Goal: Transaction & Acquisition: Purchase product/service

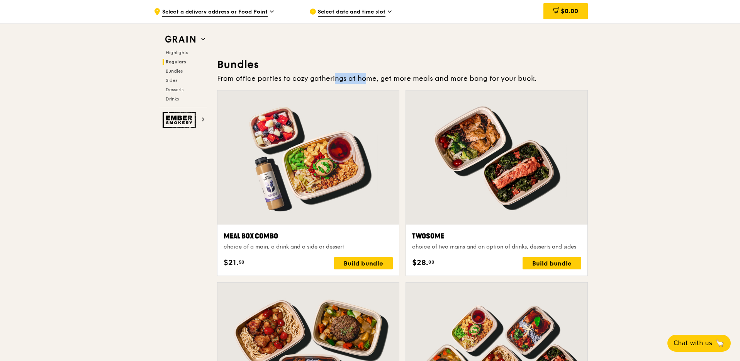
scroll to position [1083, 0]
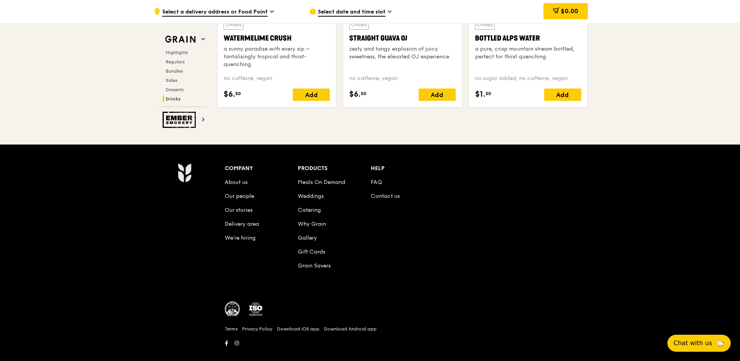
scroll to position [3184, 0]
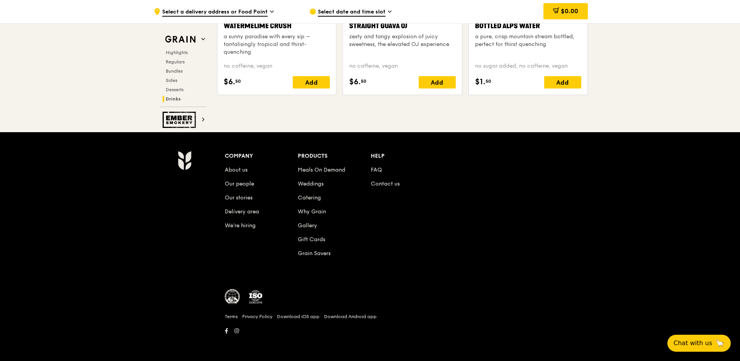
click at [384, 225] on div "Company About us Our people Our stories Delivery area We’re hiring Products Mea…" at bounding box center [407, 211] width 365 height 120
click at [392, 185] on link "Contact us" at bounding box center [385, 183] width 29 height 7
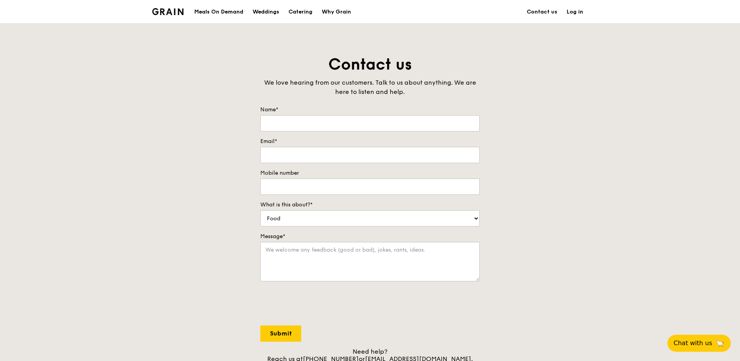
click at [238, 14] on div "Meals On Demand" at bounding box center [218, 11] width 49 height 23
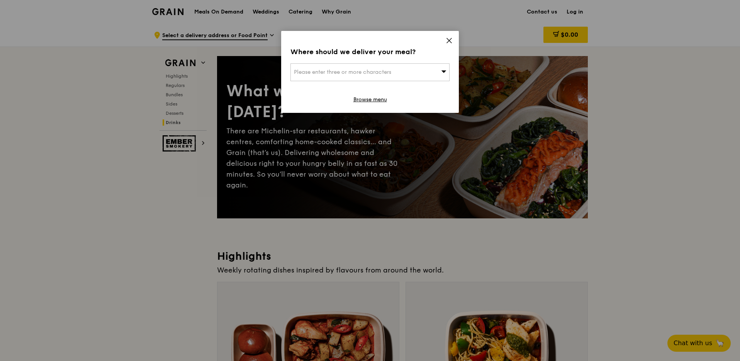
click at [448, 41] on icon at bounding box center [449, 40] width 5 height 5
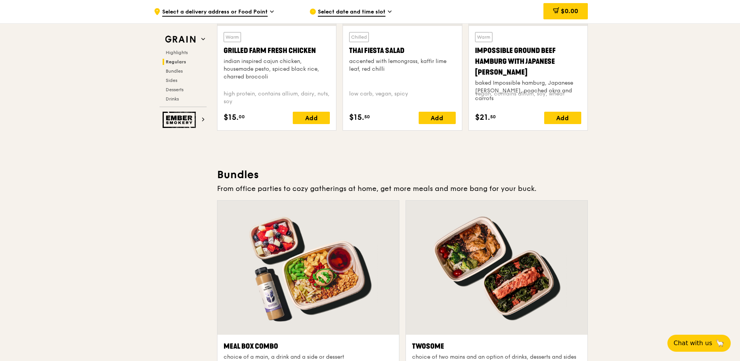
scroll to position [981, 0]
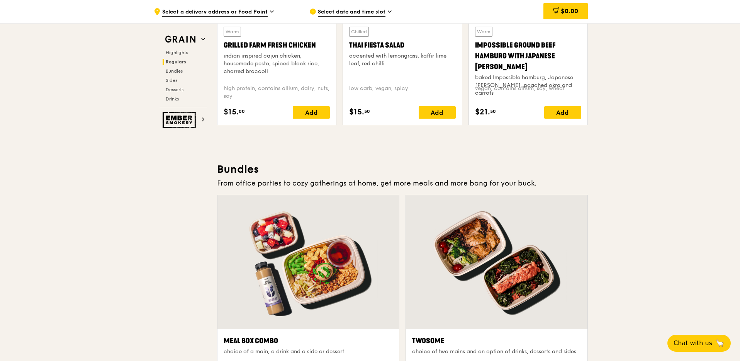
drag, startPoint x: 218, startPoint y: 170, endPoint x: 554, endPoint y: 182, distance: 336.7
click at [583, 180] on div "From office parties to cozy gatherings at home, get more meals and more bang fo…" at bounding box center [402, 183] width 371 height 11
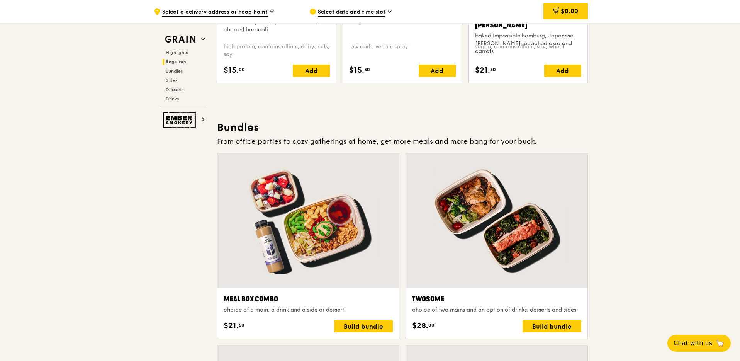
scroll to position [1028, 0]
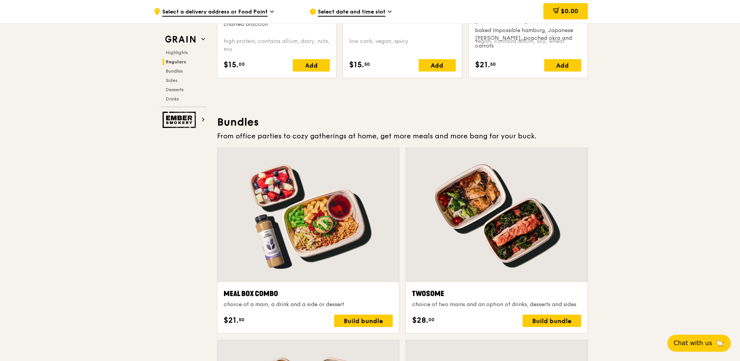
drag, startPoint x: 534, startPoint y: 137, endPoint x: 219, endPoint y: 123, distance: 315.1
click at [248, 131] on div "From office parties to cozy gatherings at home, get more meals and more bang fo…" at bounding box center [402, 136] width 371 height 11
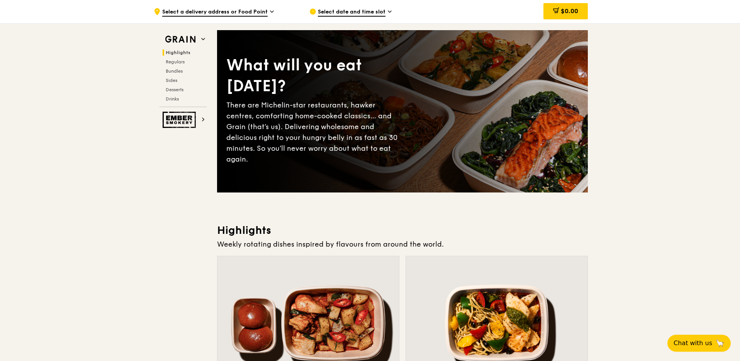
scroll to position [0, 0]
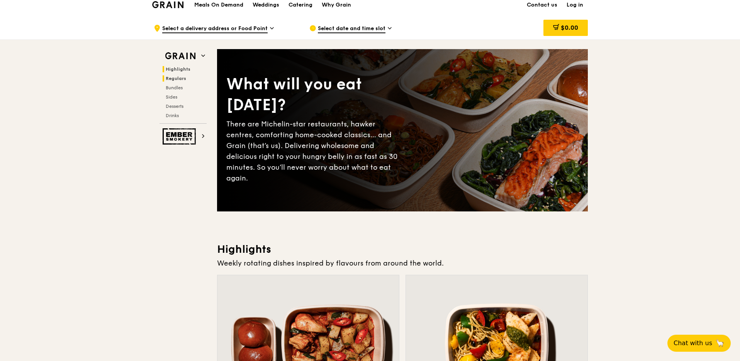
click at [182, 80] on span "Regulars" at bounding box center [176, 78] width 20 height 5
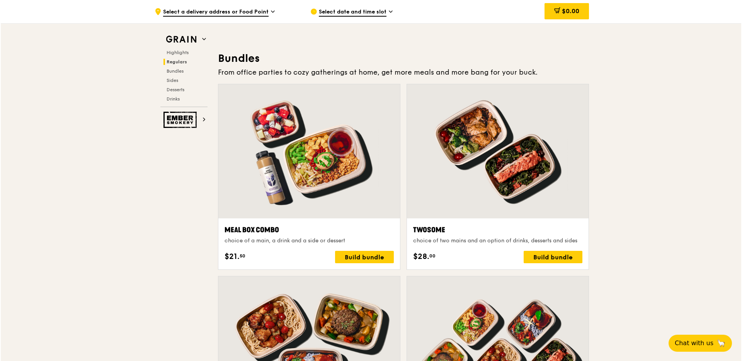
scroll to position [1093, 0]
click at [355, 254] on div "Build bundle" at bounding box center [363, 256] width 59 height 12
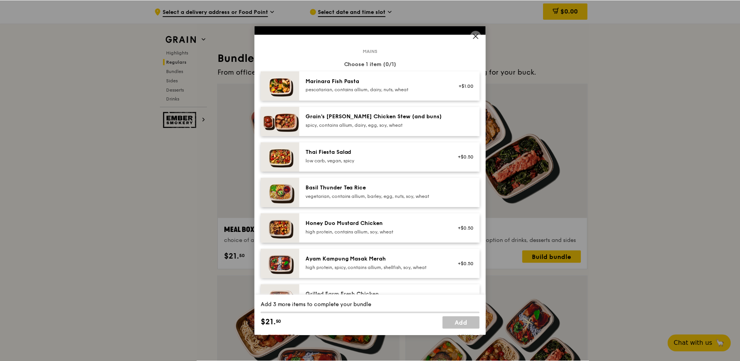
scroll to position [0, 0]
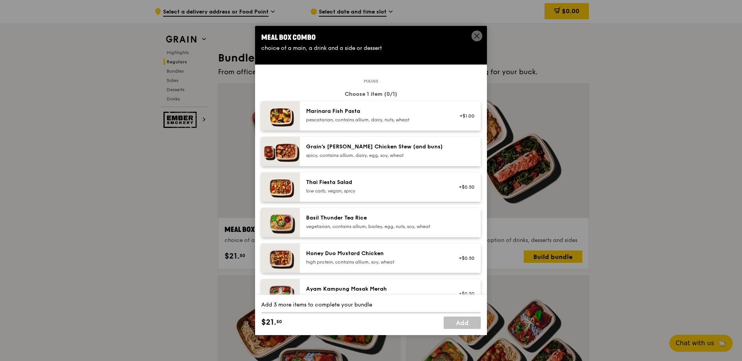
click at [478, 38] on icon at bounding box center [476, 35] width 7 height 7
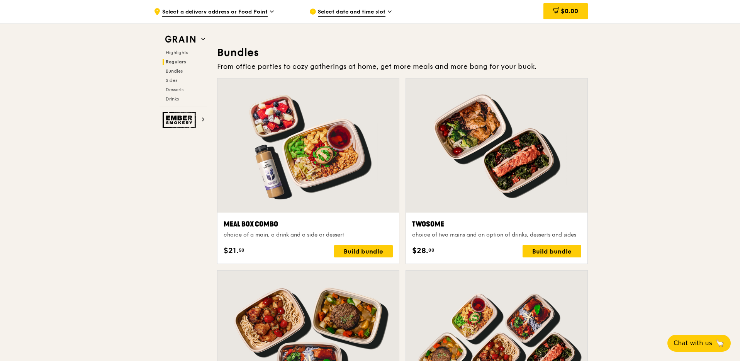
scroll to position [1097, 0]
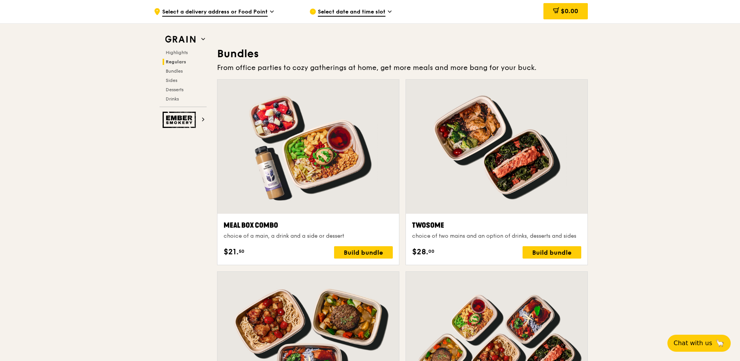
drag, startPoint x: 219, startPoint y: 53, endPoint x: 544, endPoint y: 66, distance: 325.2
click at [544, 66] on div "Bundles From office parties to cozy gatherings at home, get more meals and more…" at bounding box center [402, 336] width 371 height 578
click at [549, 66] on div "From office parties to cozy gatherings at home, get more meals and more bang fo…" at bounding box center [402, 67] width 371 height 11
drag, startPoint x: 556, startPoint y: 68, endPoint x: 218, endPoint y: 54, distance: 338.3
click at [218, 54] on div "Bundles From office parties to cozy gatherings at home, get more meals and more…" at bounding box center [402, 336] width 371 height 578
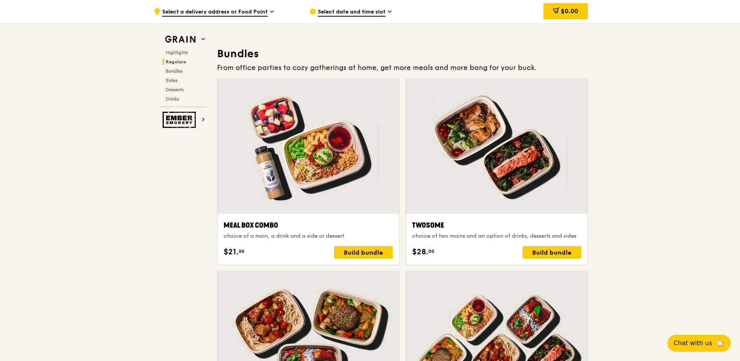
click at [253, 59] on h3 "Bundles" at bounding box center [402, 54] width 371 height 14
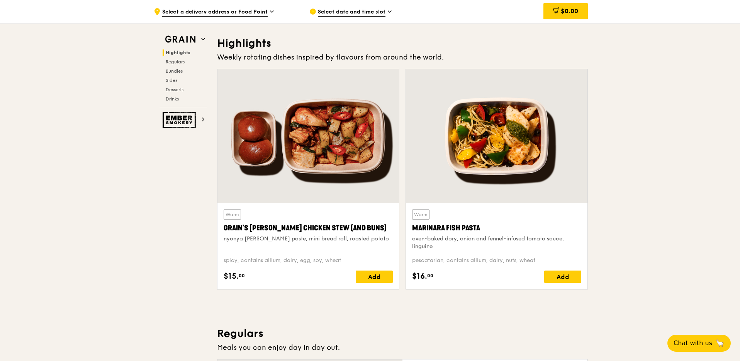
scroll to position [209, 0]
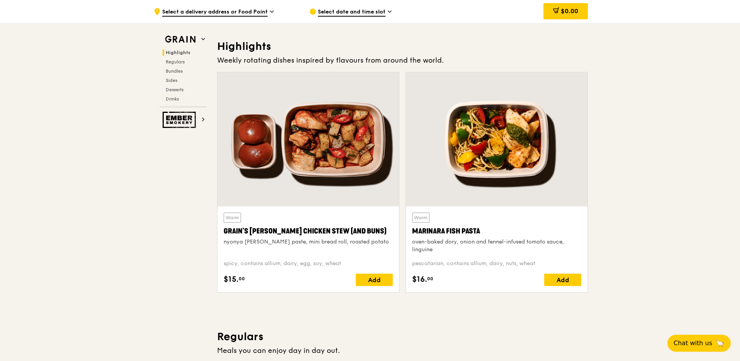
drag, startPoint x: 219, startPoint y: 46, endPoint x: 443, endPoint y: 59, distance: 224.5
click at [443, 59] on div "Highlights Weekly rotating dishes inspired by flavours from around the world. W…" at bounding box center [402, 168] width 371 height 259
click at [452, 59] on div "Weekly rotating dishes inspired by flavours from around the world." at bounding box center [402, 60] width 371 height 11
drag, startPoint x: 444, startPoint y: 60, endPoint x: 213, endPoint y: 44, distance: 231.2
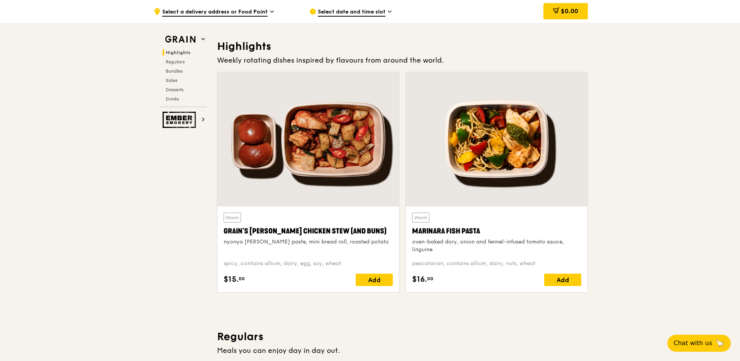
click at [249, 52] on h3 "Highlights" at bounding box center [402, 46] width 371 height 14
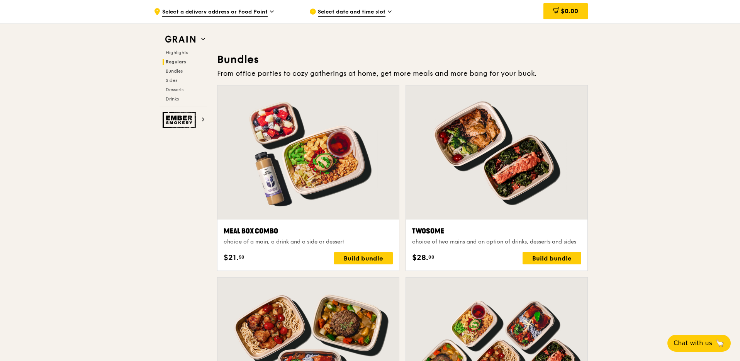
scroll to position [1093, 0]
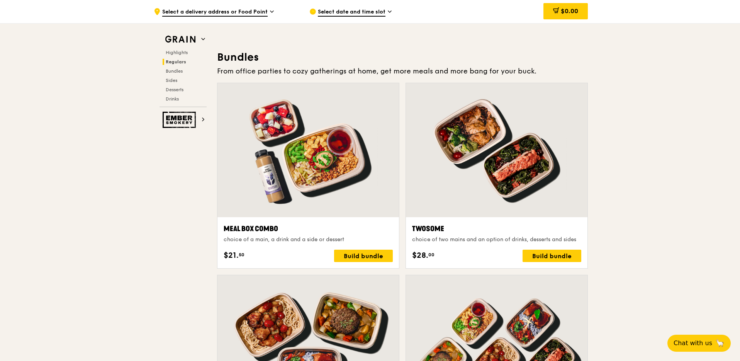
click at [236, 15] on span "Select a delivery address or Food Point" at bounding box center [214, 12] width 105 height 8
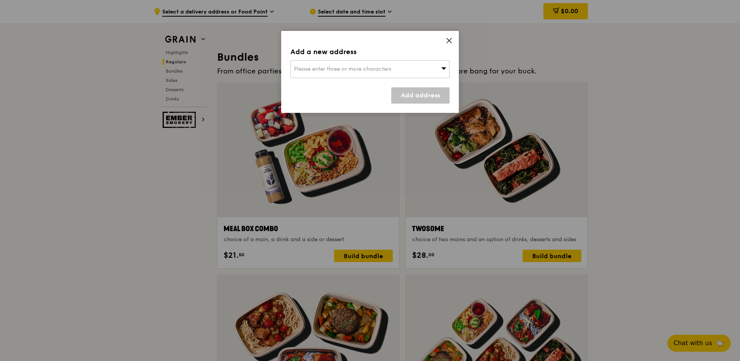
click at [330, 70] on span "Please enter three or more characters" at bounding box center [342, 69] width 97 height 7
click at [338, 70] on input "search" at bounding box center [370, 69] width 158 height 17
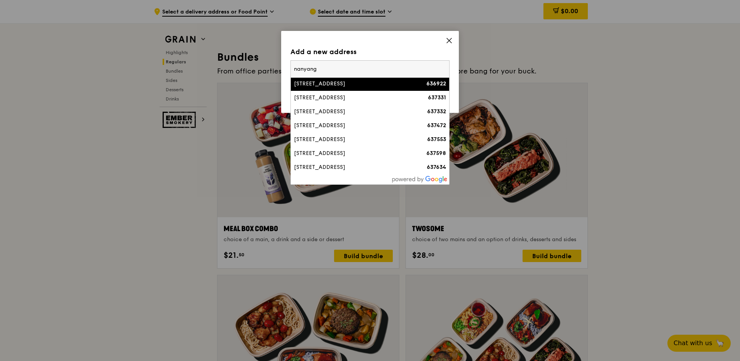
scroll to position [228, 0]
click at [323, 71] on input "nanyang" at bounding box center [370, 69] width 158 height 17
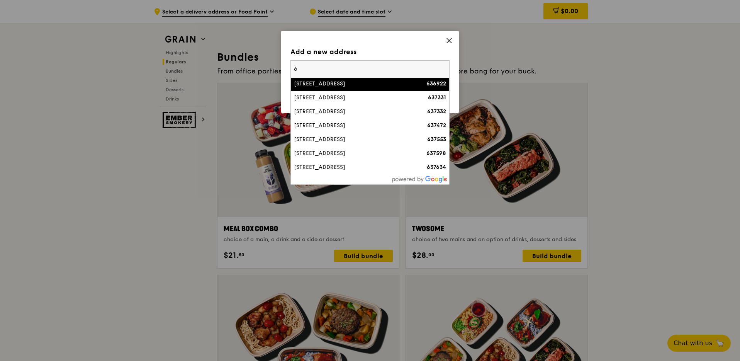
scroll to position [0, 0]
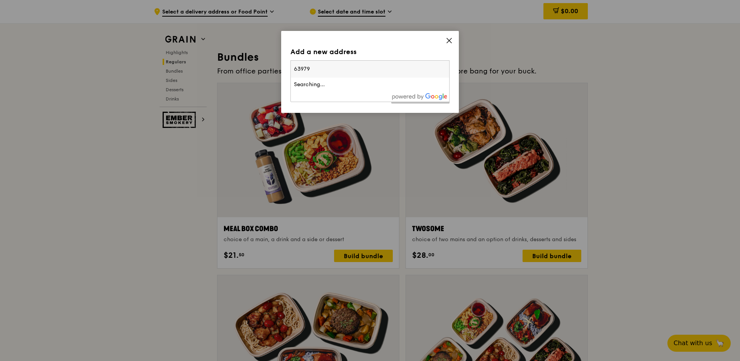
type input "639798"
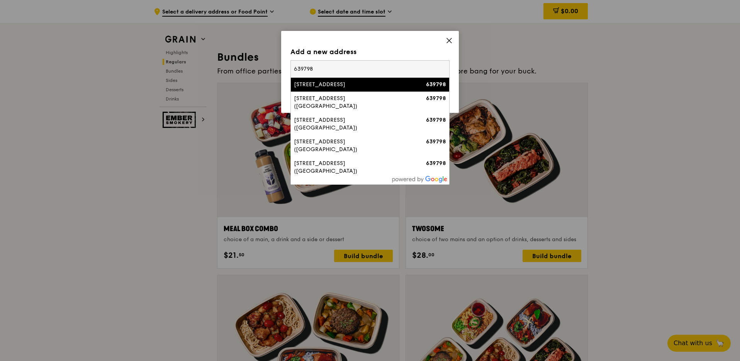
click at [337, 85] on div "[STREET_ADDRESS]" at bounding box center [351, 85] width 114 height 8
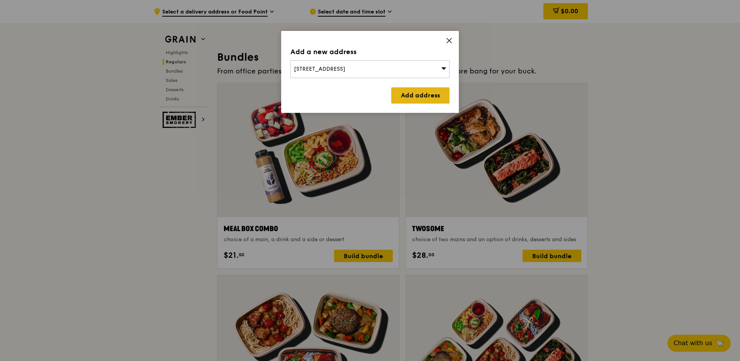
click at [409, 95] on link "Add address" at bounding box center [420, 95] width 58 height 16
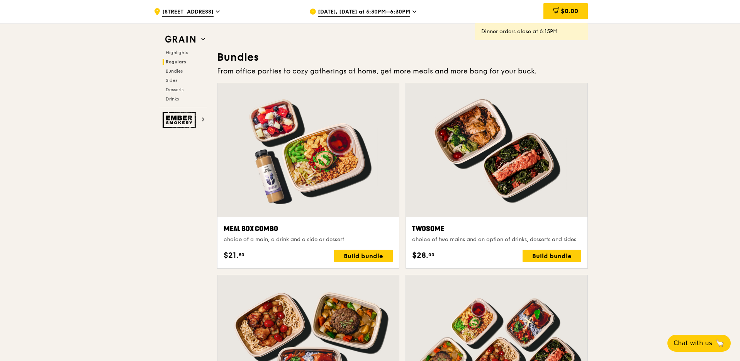
click at [347, 15] on span "[DATE], [DATE] at 5:30PM–6:30PM" at bounding box center [364, 12] width 92 height 8
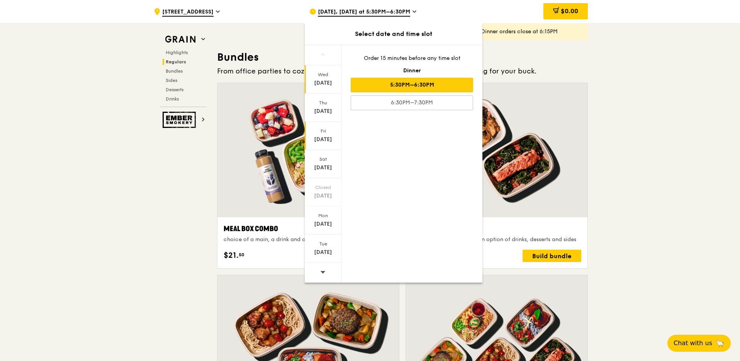
click at [325, 132] on div "Fri" at bounding box center [323, 131] width 34 height 6
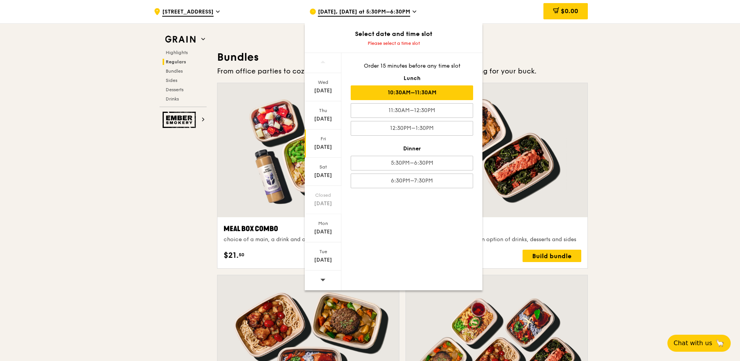
click at [408, 95] on div "10:30AM–11:30AM" at bounding box center [412, 92] width 122 height 15
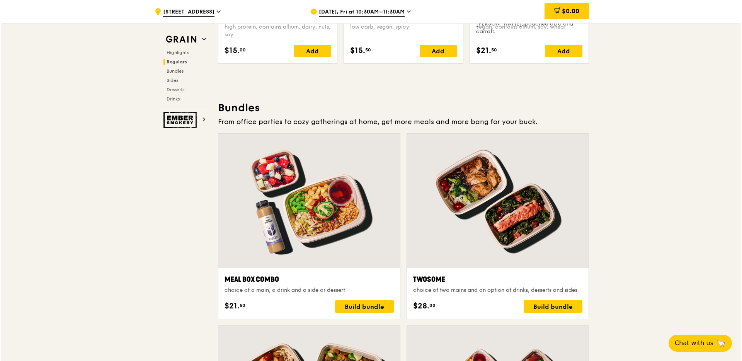
scroll to position [1043, 0]
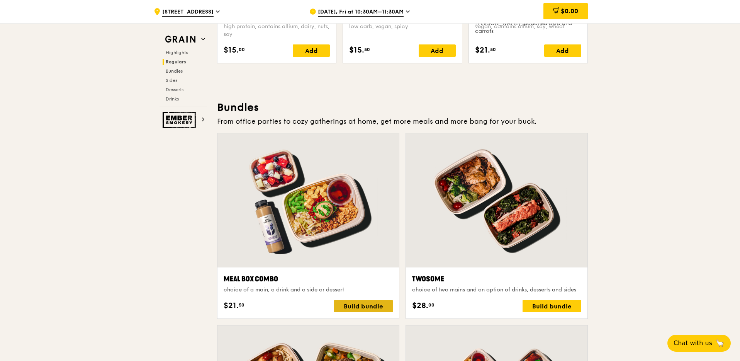
click at [339, 307] on div "Build bundle" at bounding box center [363, 306] width 59 height 12
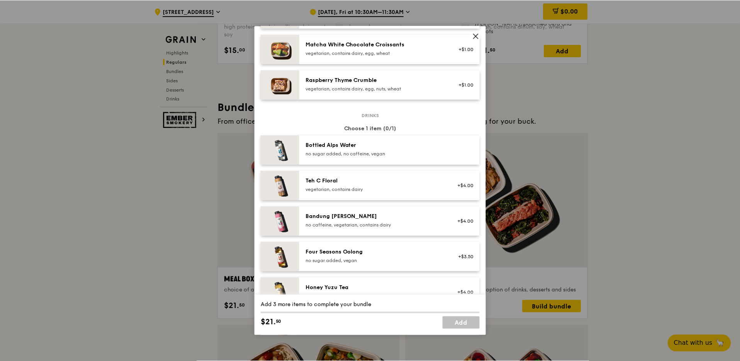
scroll to position [717, 0]
drag, startPoint x: 359, startPoint y: 26, endPoint x: 408, endPoint y: 37, distance: 50.2
click at [478, 36] on icon at bounding box center [476, 35] width 7 height 7
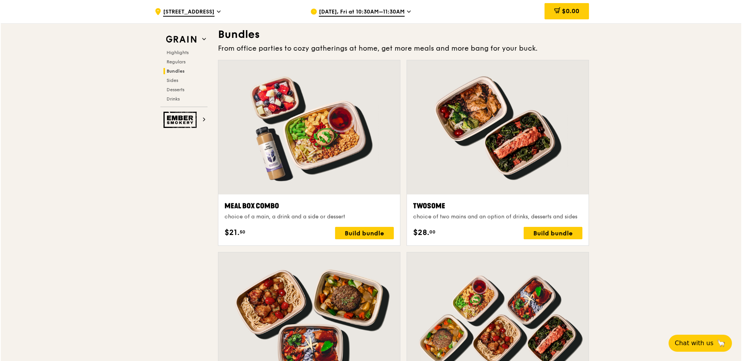
scroll to position [1120, 0]
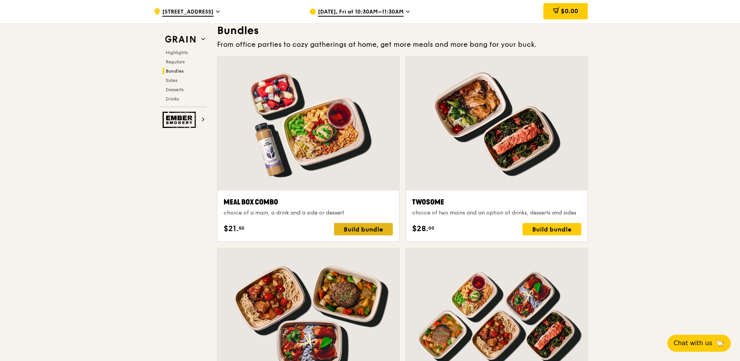
click at [354, 231] on div "Build bundle" at bounding box center [363, 229] width 59 height 12
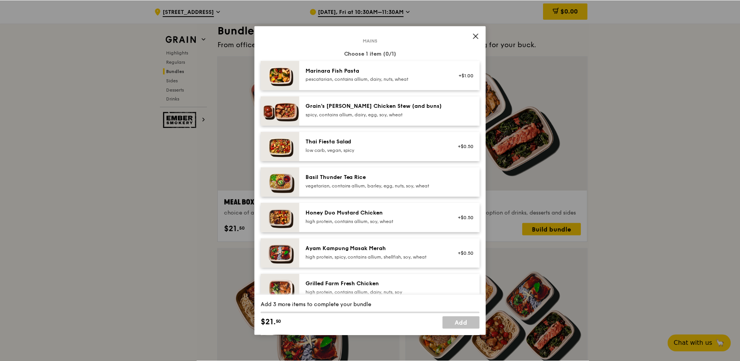
scroll to position [41, 0]
click at [476, 36] on icon at bounding box center [476, 36] width 5 height 5
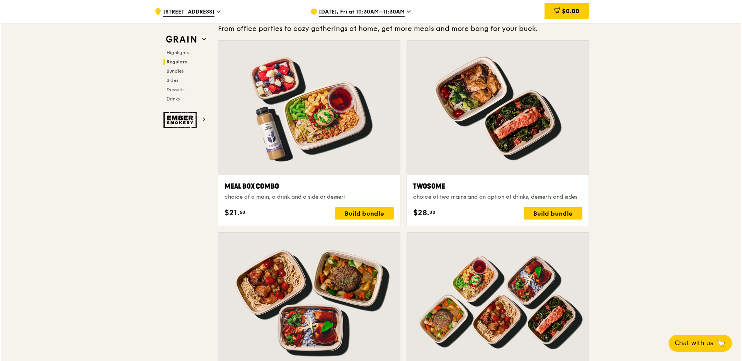
scroll to position [1093, 0]
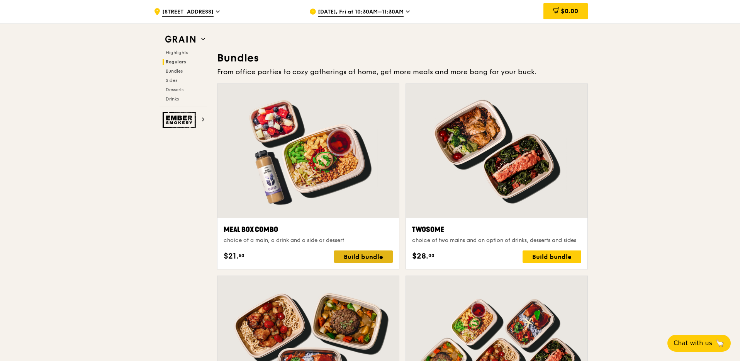
click at [373, 255] on div "Build bundle" at bounding box center [363, 256] width 59 height 12
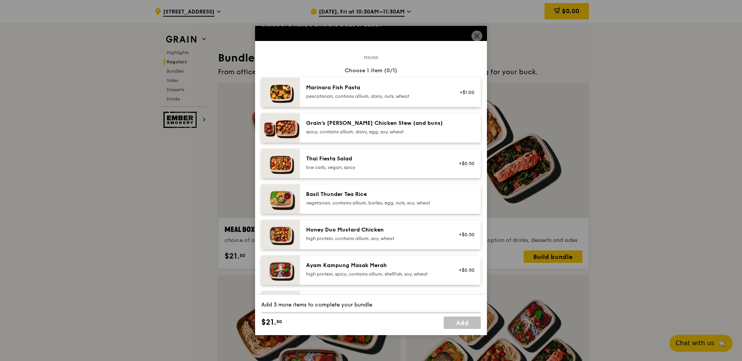
scroll to position [21, 0]
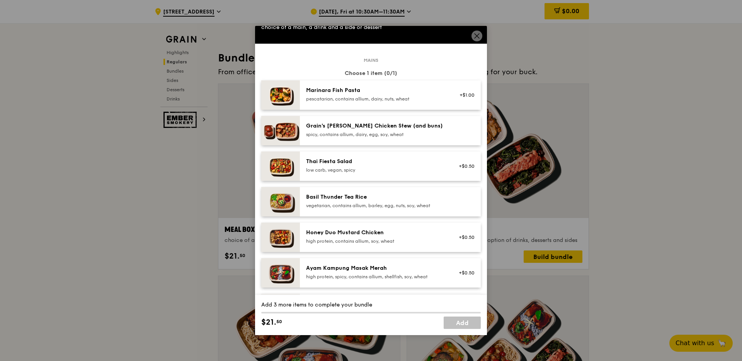
click at [459, 95] on div "+$1.00" at bounding box center [464, 95] width 20 height 6
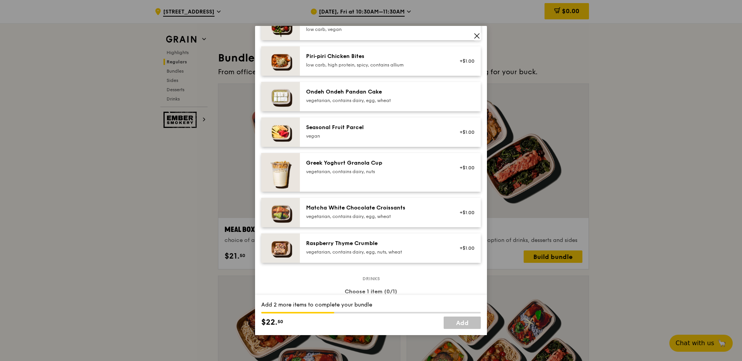
scroll to position [555, 0]
click at [419, 213] on div "vegetarian, contains dairy, egg, wheat" at bounding box center [375, 216] width 139 height 6
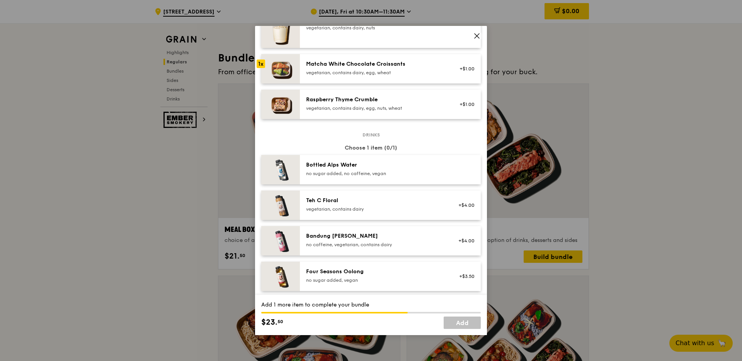
scroll to position [696, 0]
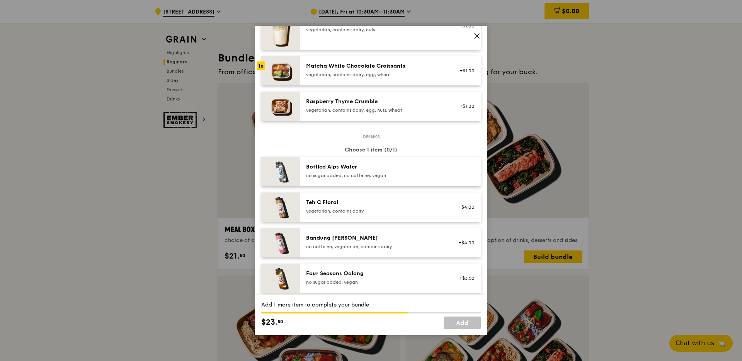
click at [433, 170] on div "Bottled Alps Water" at bounding box center [375, 167] width 139 height 8
click at [457, 324] on link "Add" at bounding box center [462, 322] width 37 height 12
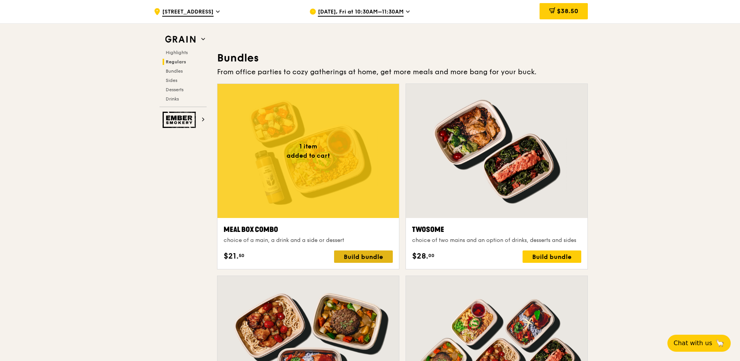
click at [365, 258] on div "Build bundle" at bounding box center [363, 256] width 59 height 12
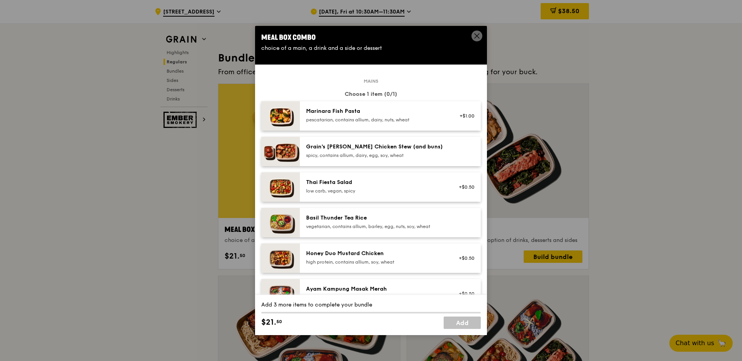
click at [478, 36] on icon at bounding box center [476, 35] width 7 height 7
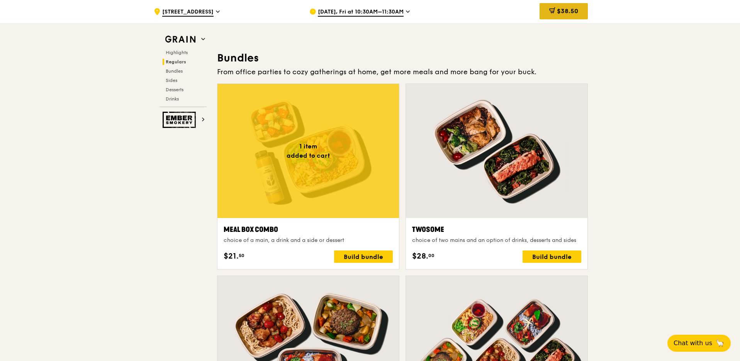
click at [557, 12] on span "$38.50" at bounding box center [567, 10] width 21 height 7
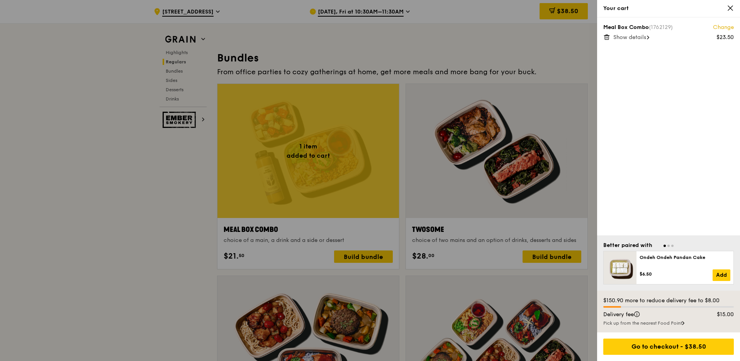
click at [643, 323] on div "Pick up from the nearest Food Point" at bounding box center [668, 323] width 131 height 6
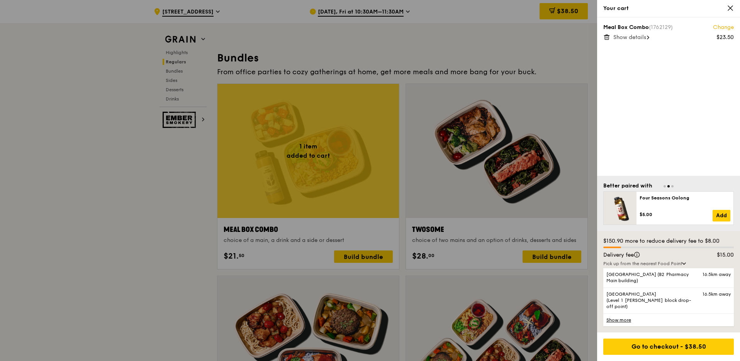
click at [162, 258] on div at bounding box center [370, 180] width 740 height 361
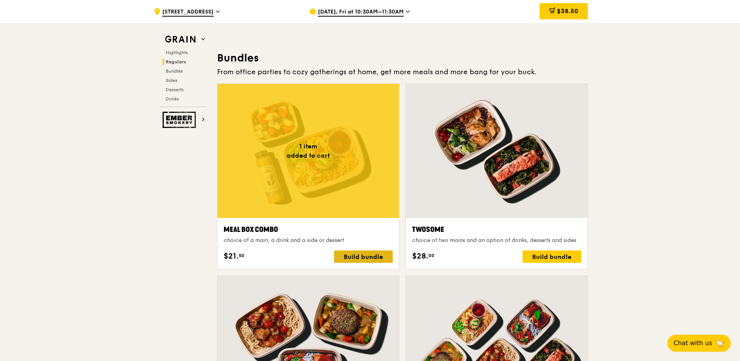
click at [346, 255] on div "Build bundle" at bounding box center [363, 256] width 59 height 12
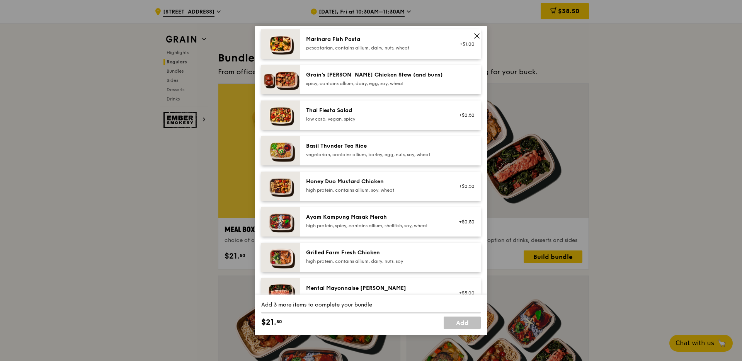
scroll to position [73, 0]
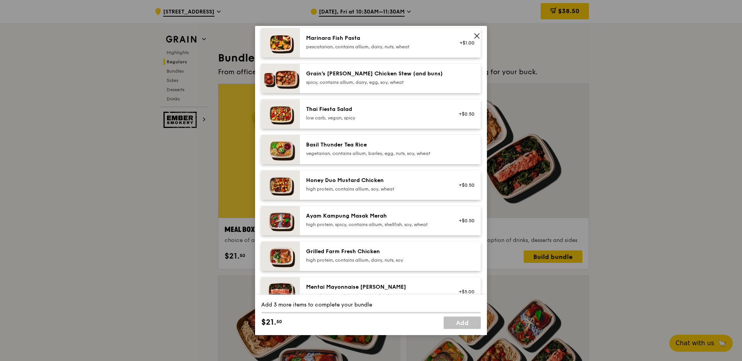
click at [338, 223] on div "high protein, spicy, contains allium, shellfish, soy, wheat" at bounding box center [375, 224] width 139 height 6
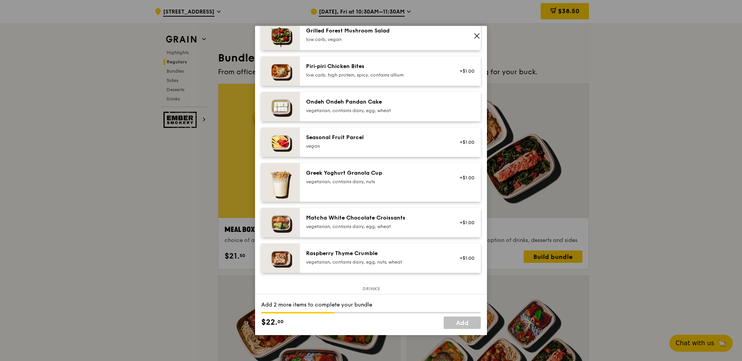
scroll to position [541, 0]
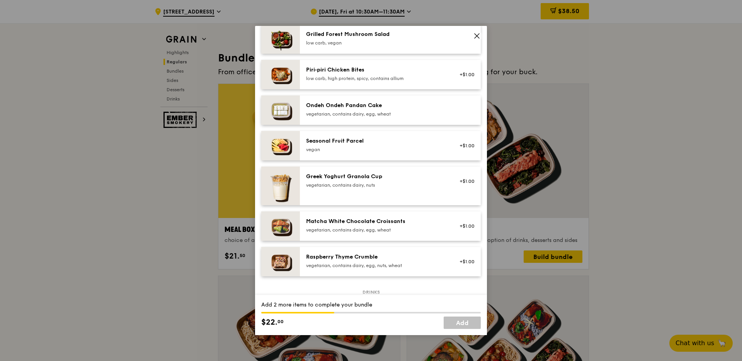
click at [390, 182] on div "vegetarian, contains dairy, nuts" at bounding box center [375, 185] width 139 height 6
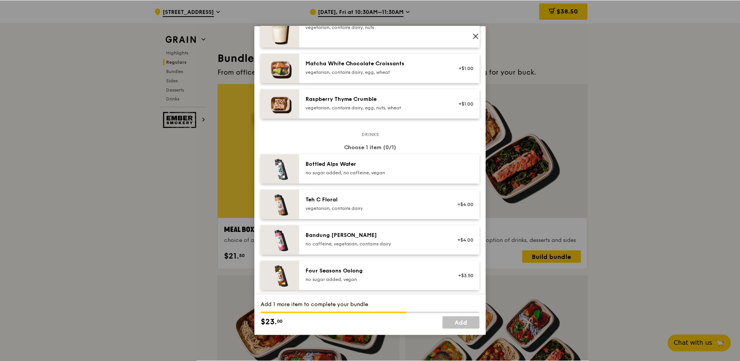
scroll to position [694, 0]
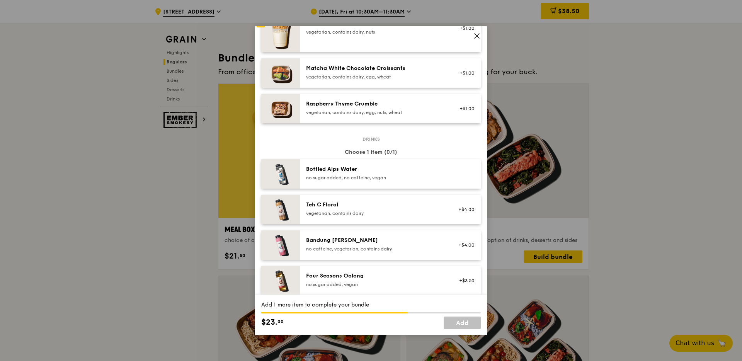
click at [440, 175] on div "no sugar added, no caffeine, vegan" at bounding box center [375, 178] width 139 height 6
click at [462, 328] on link "Add" at bounding box center [462, 322] width 37 height 12
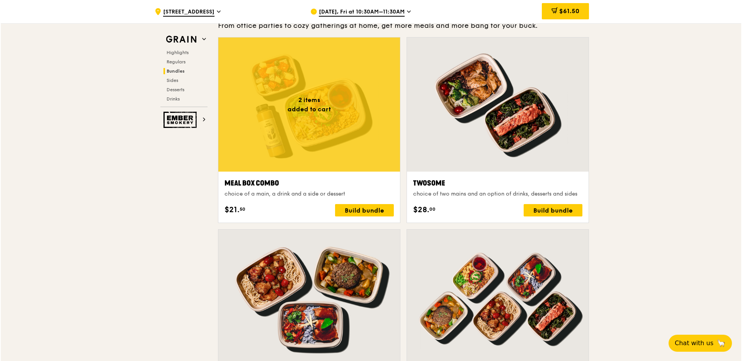
scroll to position [1157, 0]
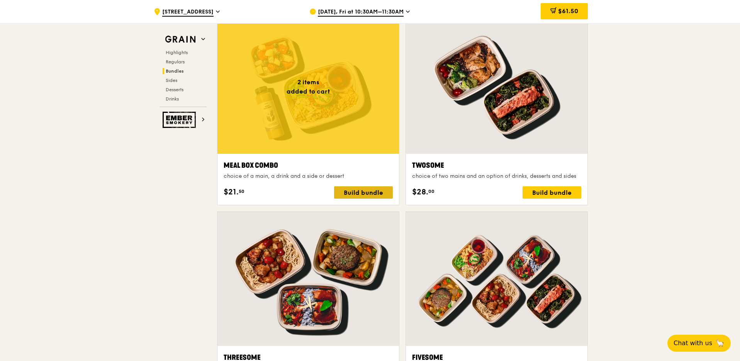
click at [375, 194] on div "Build bundle" at bounding box center [363, 192] width 59 height 12
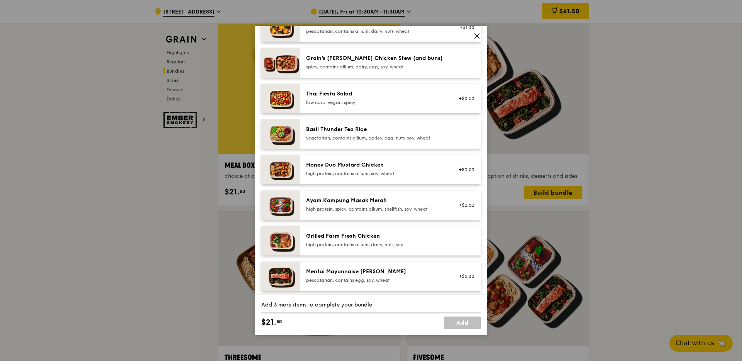
scroll to position [43, 0]
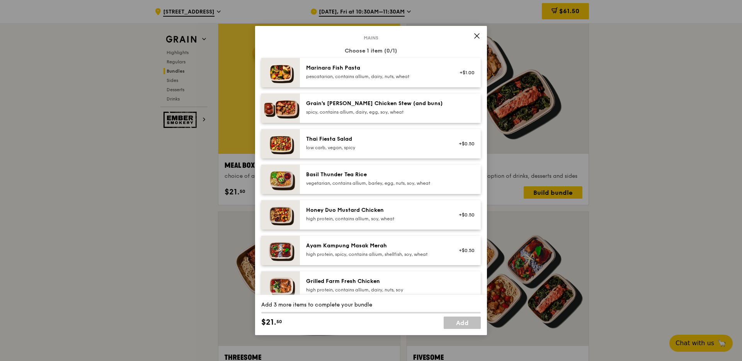
click at [392, 75] on div "pescatarian, contains allium, dairy, nuts, wheat" at bounding box center [375, 76] width 139 height 6
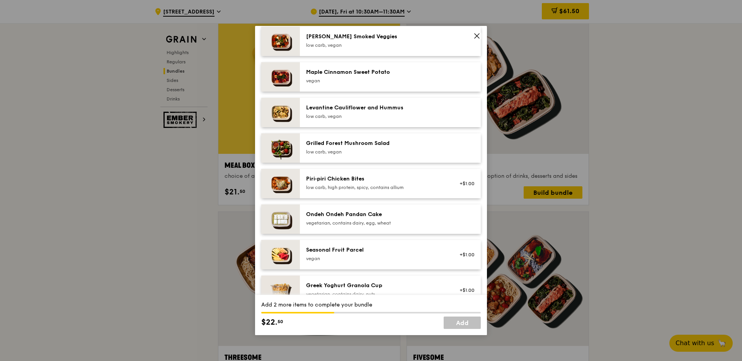
scroll to position [435, 0]
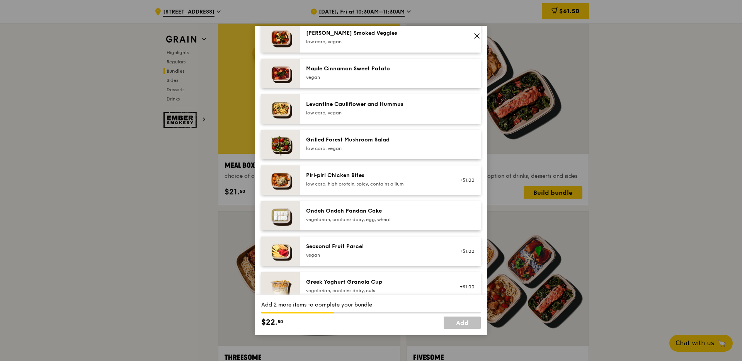
click at [374, 216] on div "Ondeh Ondeh Pandan Cake vegetarian, contains dairy, egg, wheat" at bounding box center [375, 214] width 139 height 15
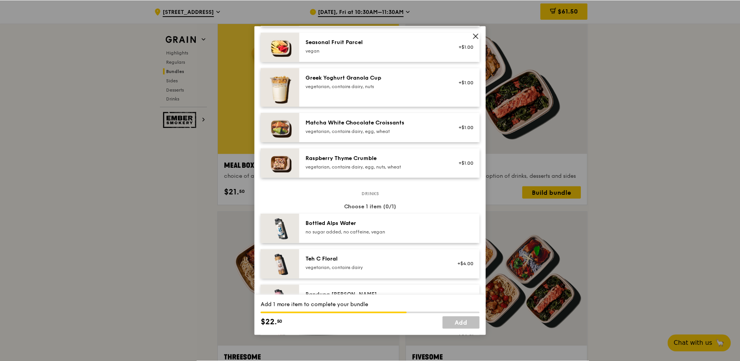
scroll to position [658, 0]
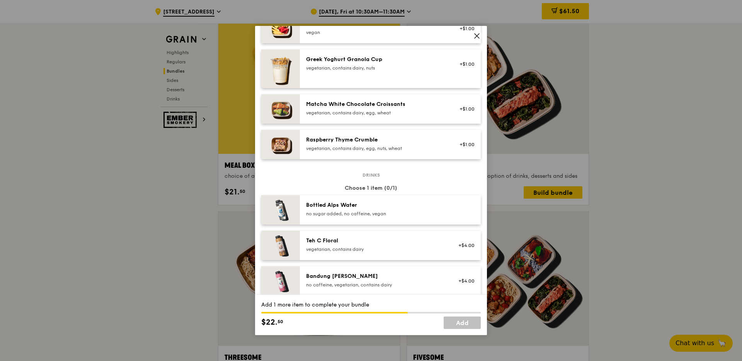
click at [380, 211] on div "no sugar added, no caffeine, vegan" at bounding box center [375, 214] width 139 height 6
click at [457, 325] on link "Add" at bounding box center [462, 322] width 37 height 12
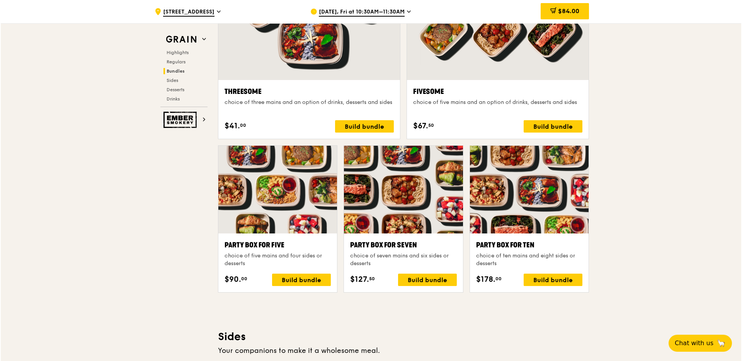
scroll to position [1423, 0]
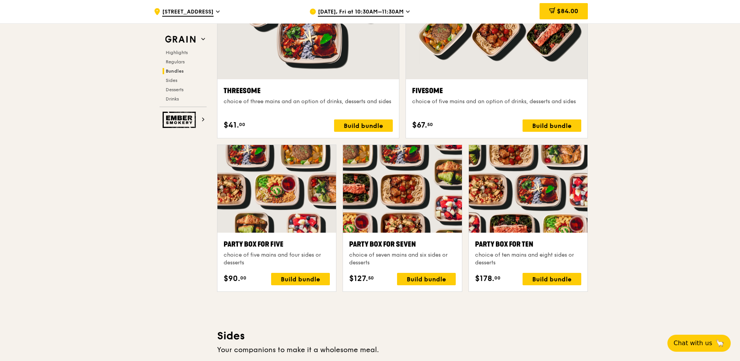
click at [540, 217] on div at bounding box center [528, 189] width 119 height 88
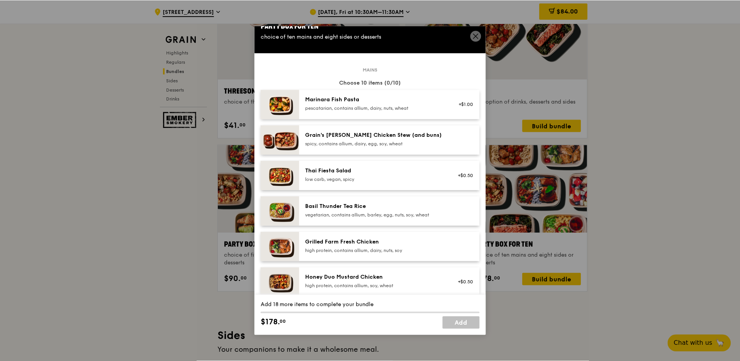
scroll to position [14, 0]
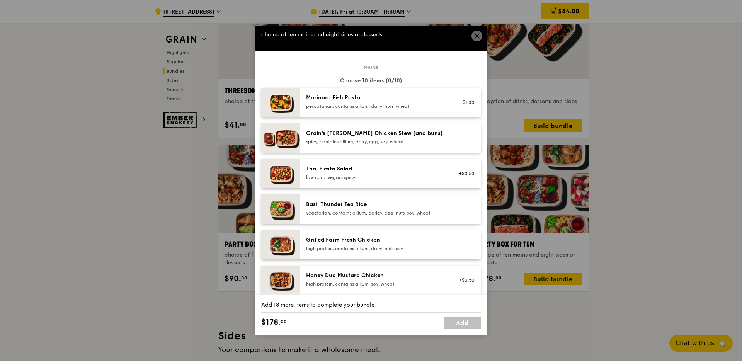
click at [476, 36] on icon at bounding box center [476, 35] width 7 height 7
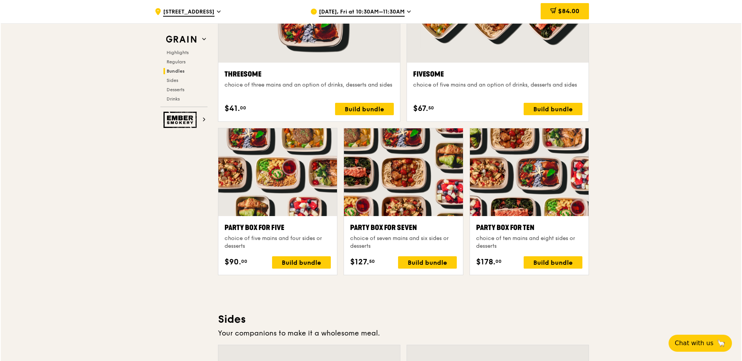
scroll to position [1441, 0]
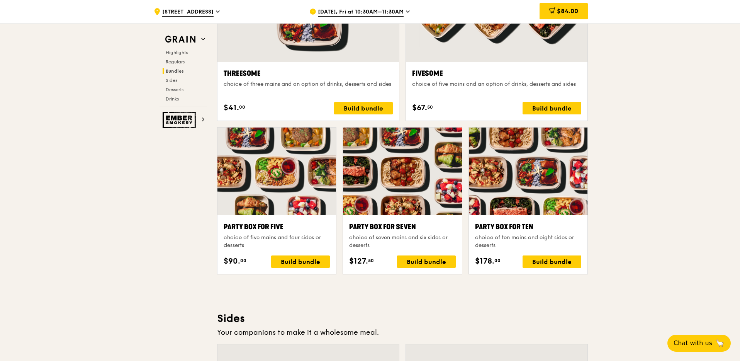
click at [537, 181] on div at bounding box center [528, 171] width 119 height 88
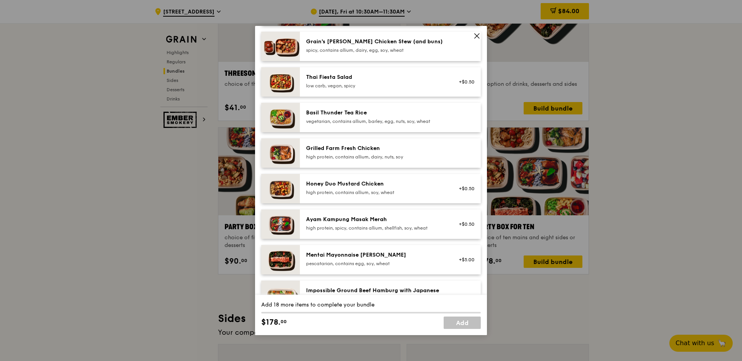
scroll to position [0, 0]
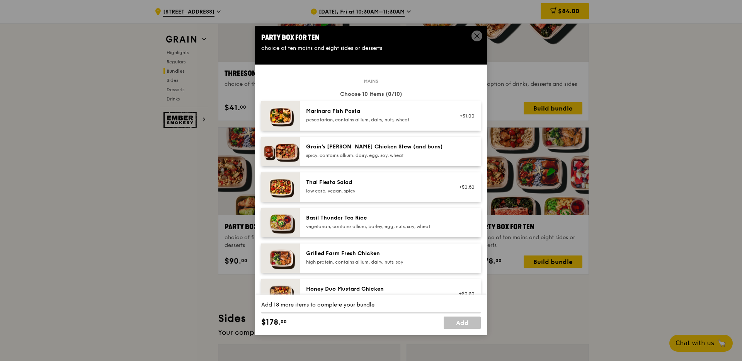
click at [477, 35] on icon at bounding box center [476, 36] width 5 height 5
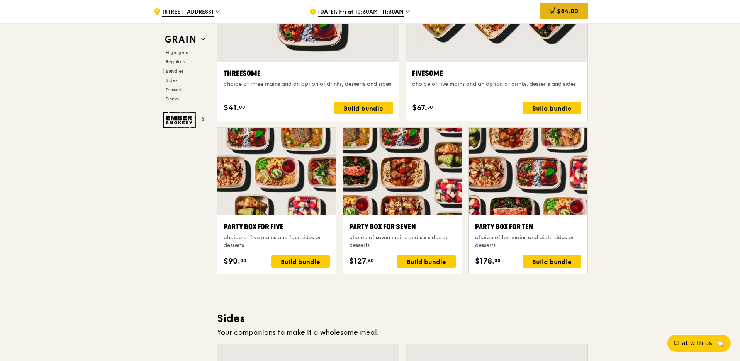
click at [564, 11] on span "$84.00" at bounding box center [567, 10] width 21 height 7
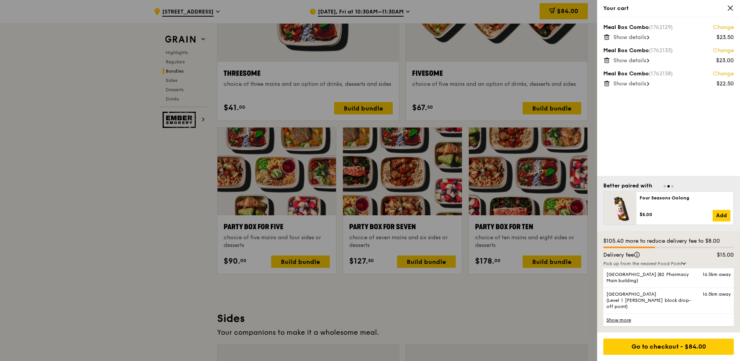
click at [727, 35] on div "$23.50" at bounding box center [725, 38] width 17 height 8
click at [682, 34] on div "Show details" at bounding box center [673, 38] width 121 height 8
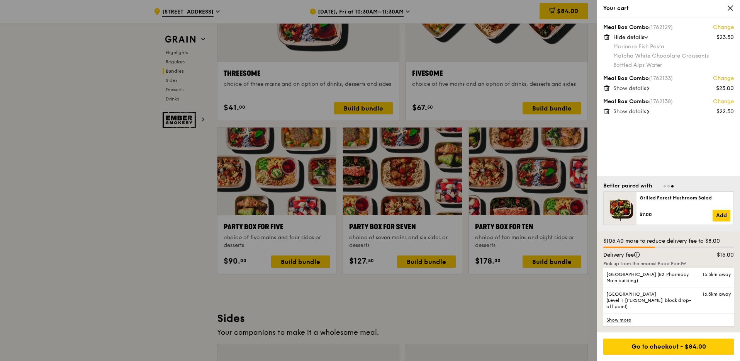
click at [728, 30] on link "Change" at bounding box center [723, 28] width 21 height 8
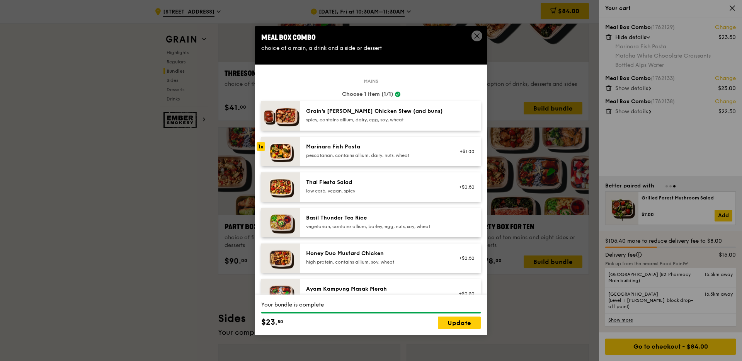
click at [477, 37] on icon at bounding box center [476, 35] width 7 height 7
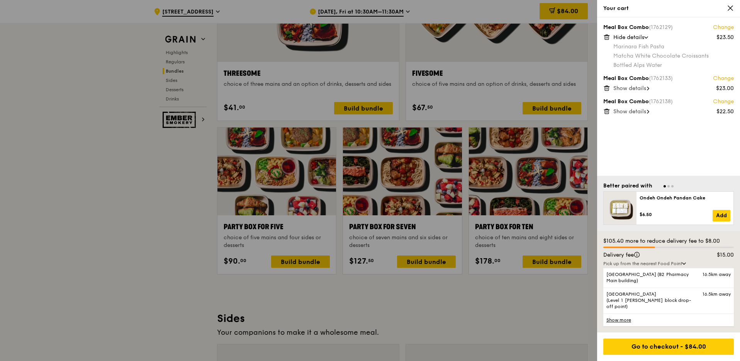
click at [610, 37] on icon at bounding box center [606, 37] width 7 height 7
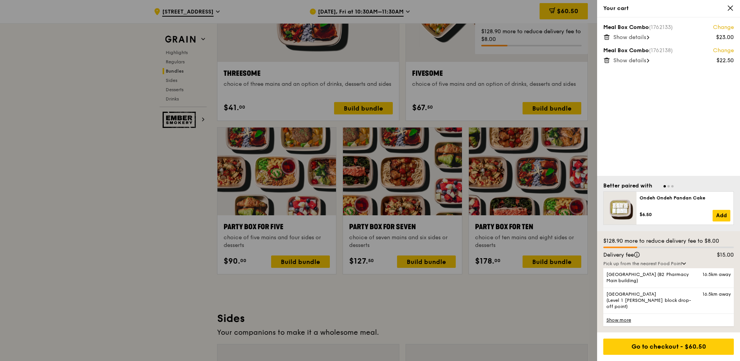
click at [608, 38] on icon at bounding box center [606, 37] width 7 height 7
click at [607, 36] on icon at bounding box center [606, 37] width 7 height 7
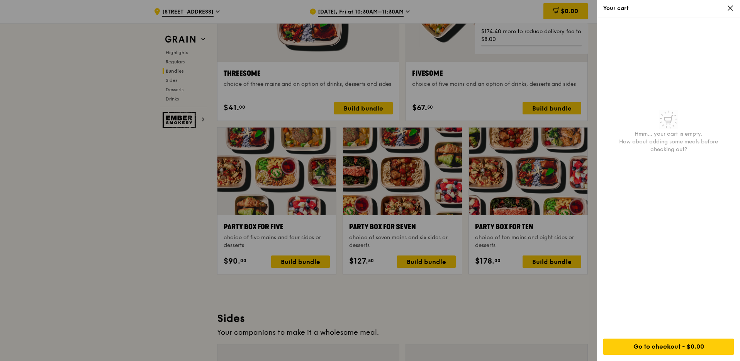
click at [731, 7] on icon at bounding box center [730, 8] width 7 height 7
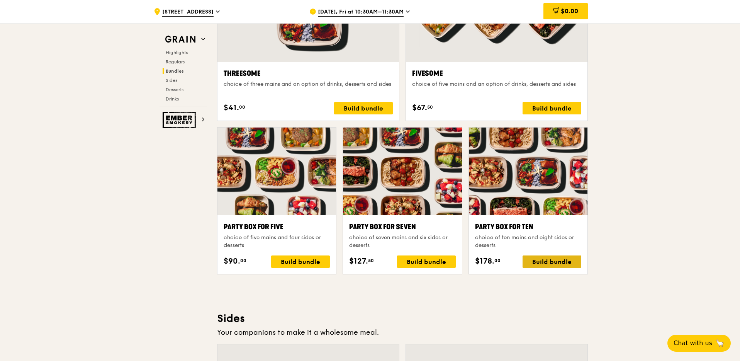
click at [541, 260] on div "Build bundle" at bounding box center [552, 261] width 59 height 12
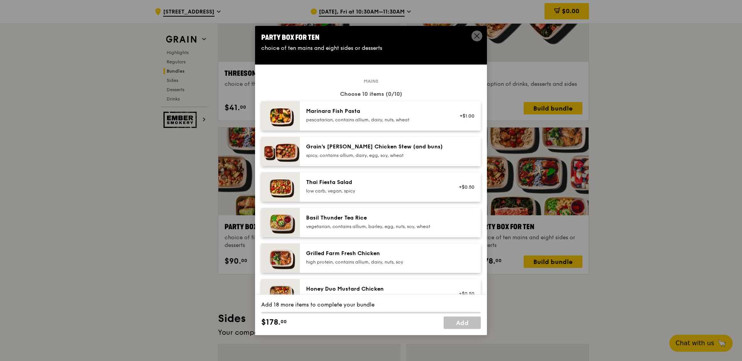
click at [458, 114] on div "+$1.00" at bounding box center [464, 116] width 20 height 6
click at [421, 112] on div "Marinara Fish Pasta" at bounding box center [375, 111] width 139 height 8
click at [466, 119] on link "Remove" at bounding box center [466, 119] width 18 height 5
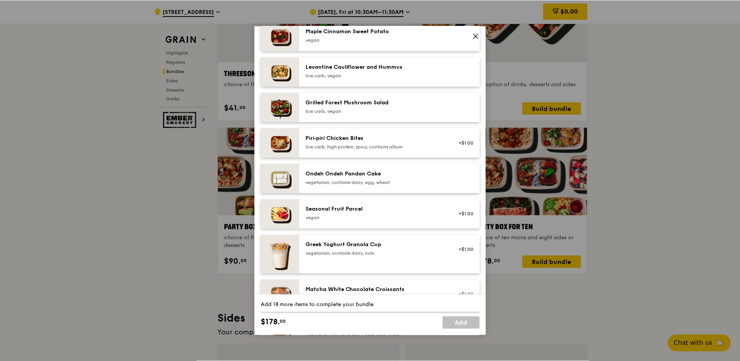
scroll to position [470, 0]
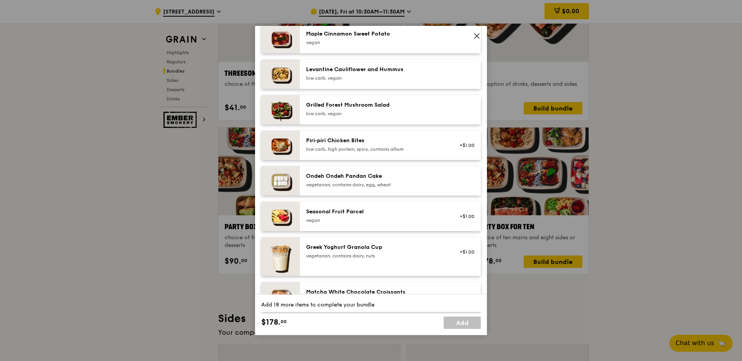
click at [477, 35] on icon at bounding box center [476, 35] width 7 height 7
